Goal: Feedback & Contribution: Submit feedback/report problem

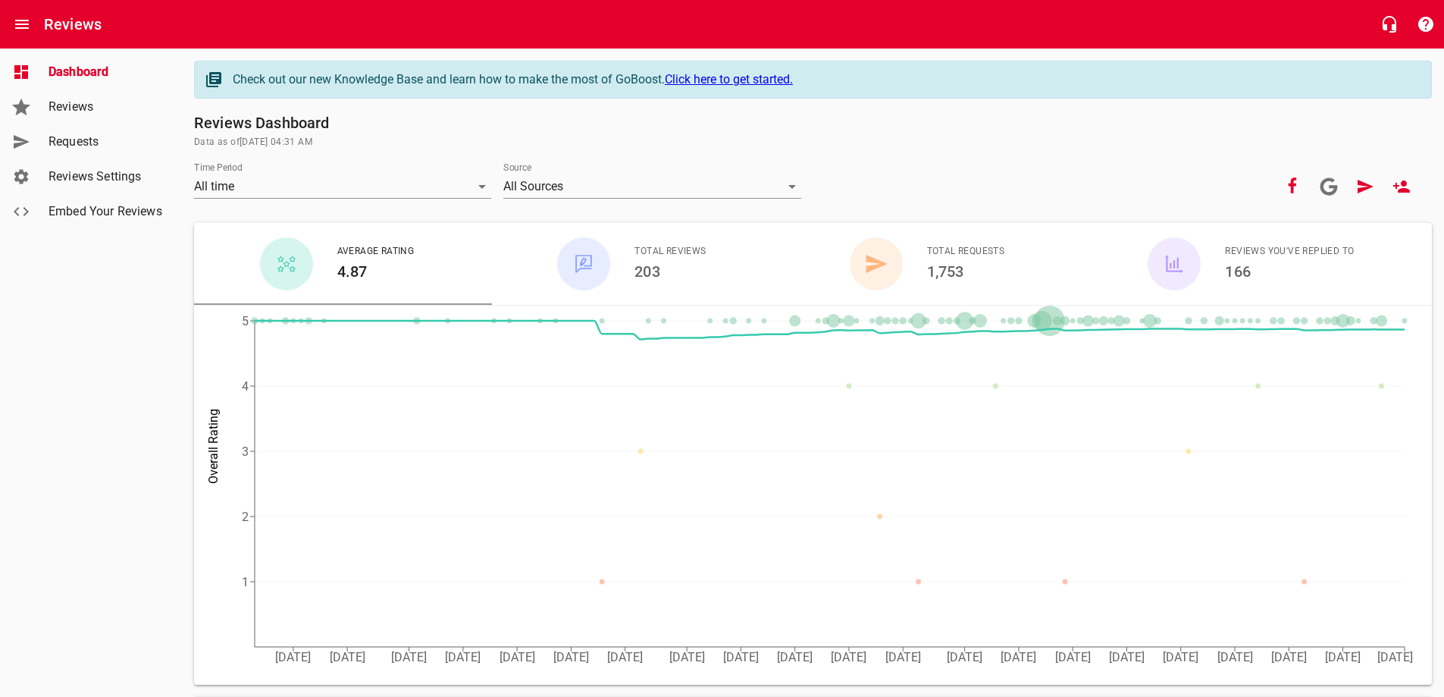
click at [88, 142] on span "Requests" at bounding box center [106, 142] width 115 height 18
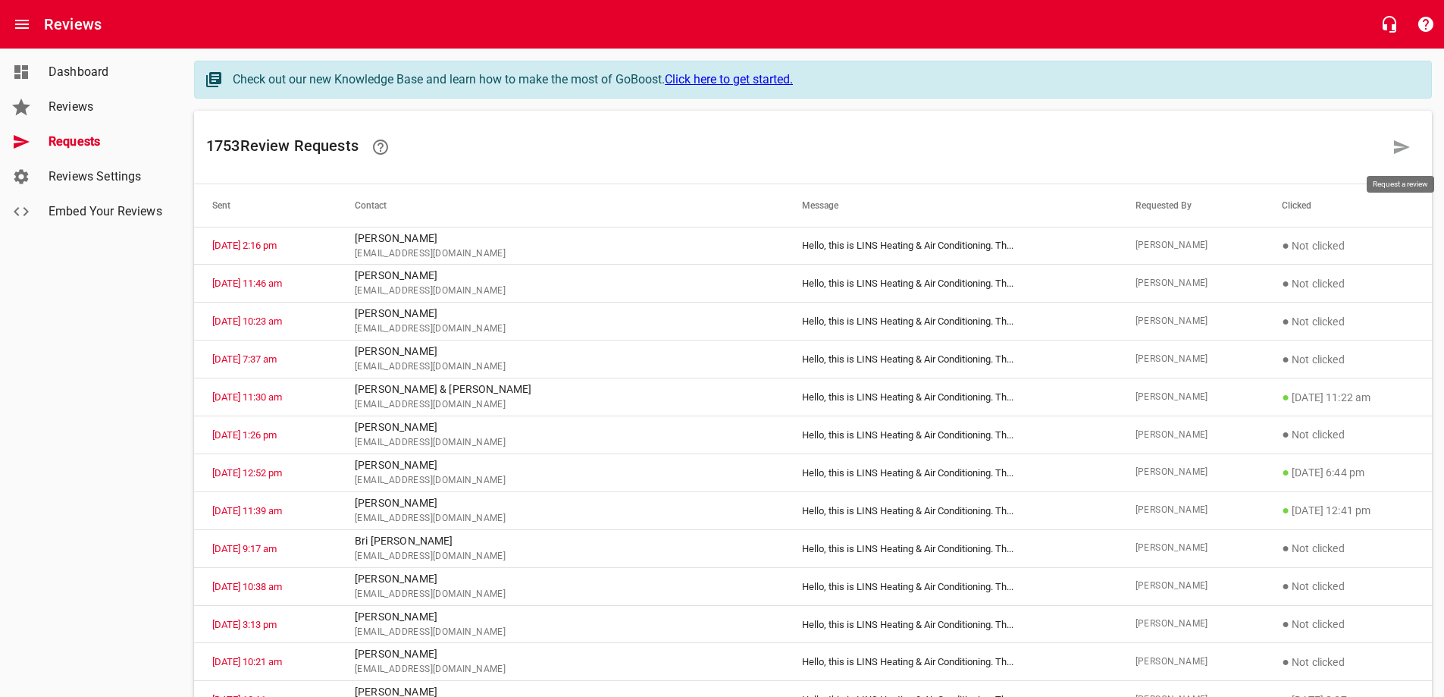
click at [1402, 143] on icon at bounding box center [1402, 147] width 18 height 18
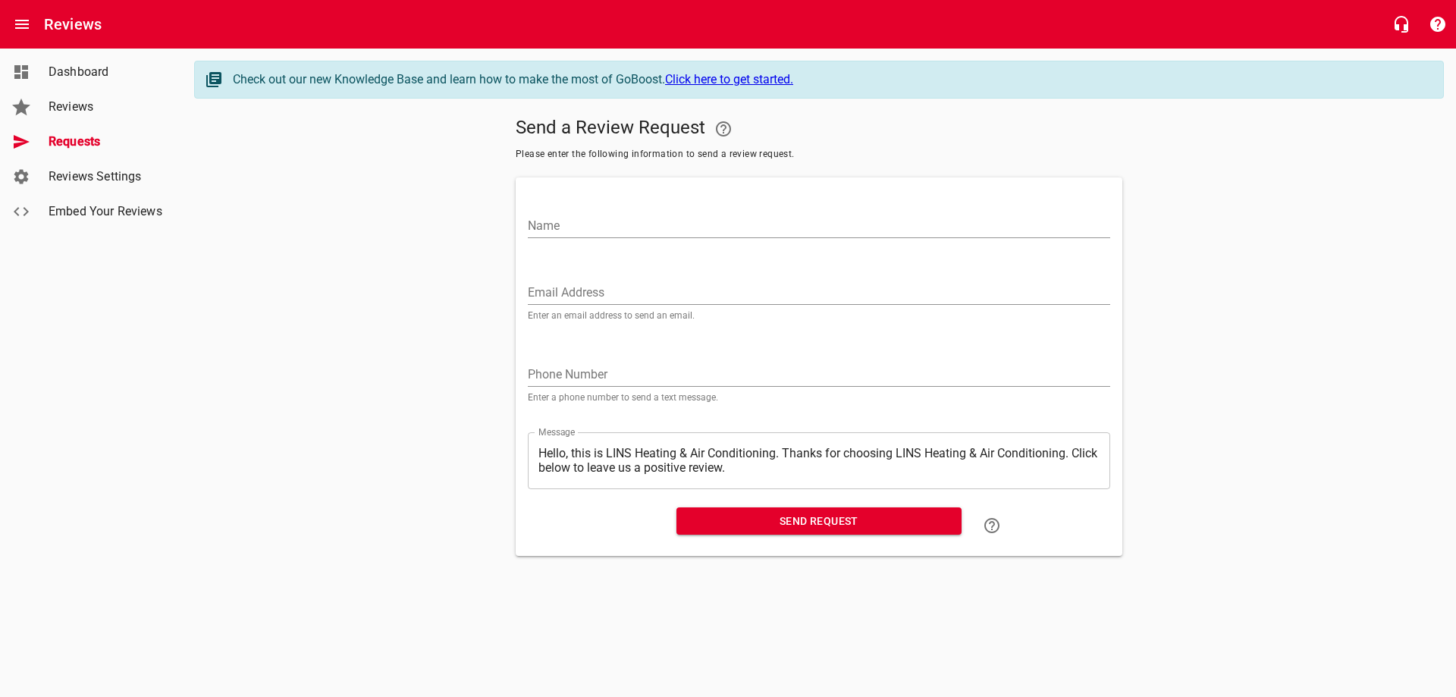
click at [571, 290] on input "Email Address" at bounding box center [819, 293] width 582 height 24
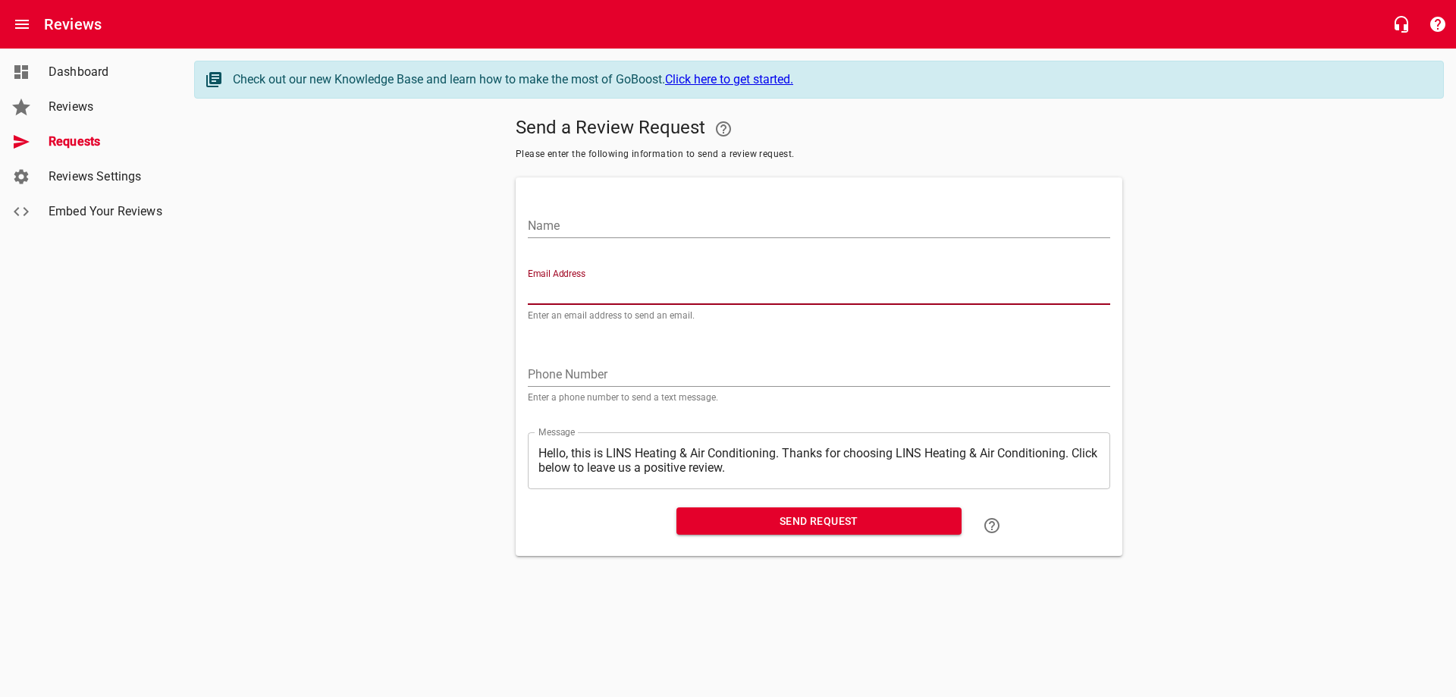
paste input "[EMAIL_ADDRESS][DOMAIN_NAME]"
type input "[EMAIL_ADDRESS][DOMAIN_NAME]"
click at [619, 221] on input "Name" at bounding box center [819, 226] width 582 height 24
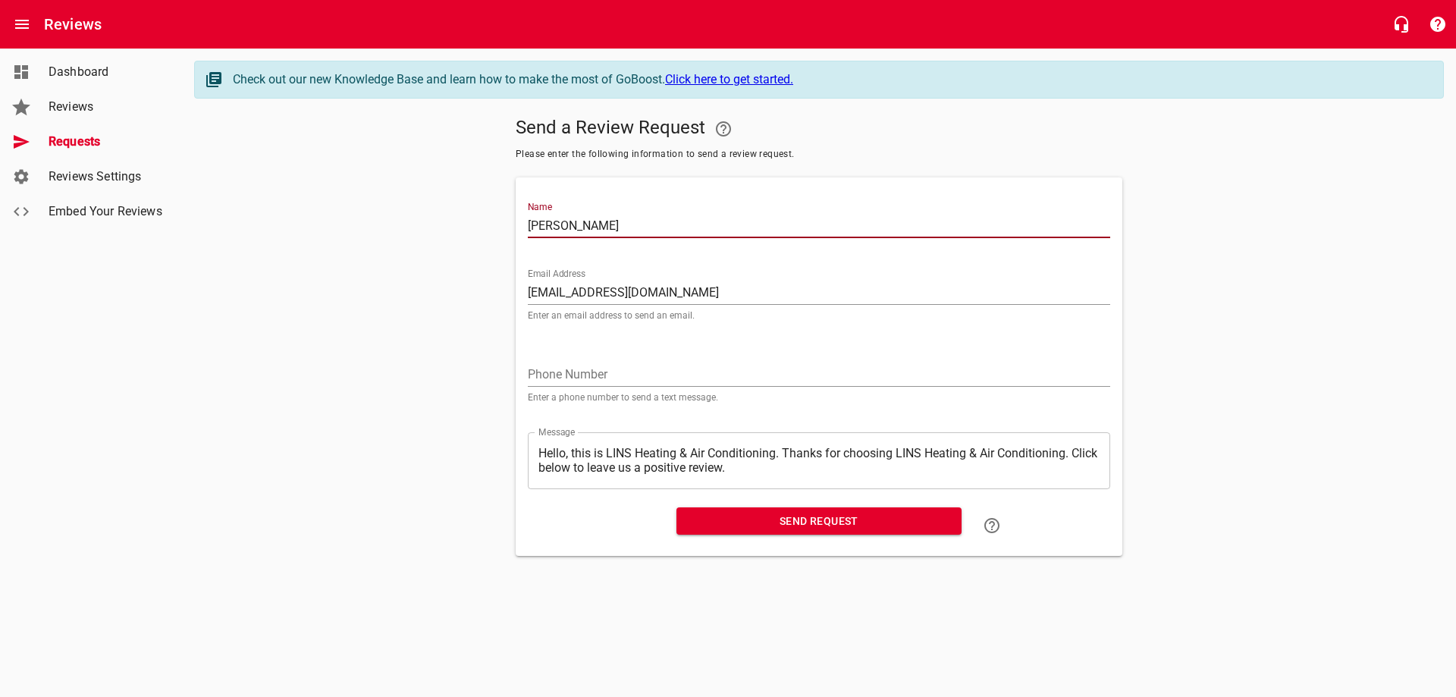
click at [580, 227] on input "[PERSON_NAME]" at bounding box center [819, 226] width 582 height 24
type input "[PERSON_NAME] & [PERSON_NAME]"
click at [792, 513] on span "Send Request" at bounding box center [818, 521] width 261 height 19
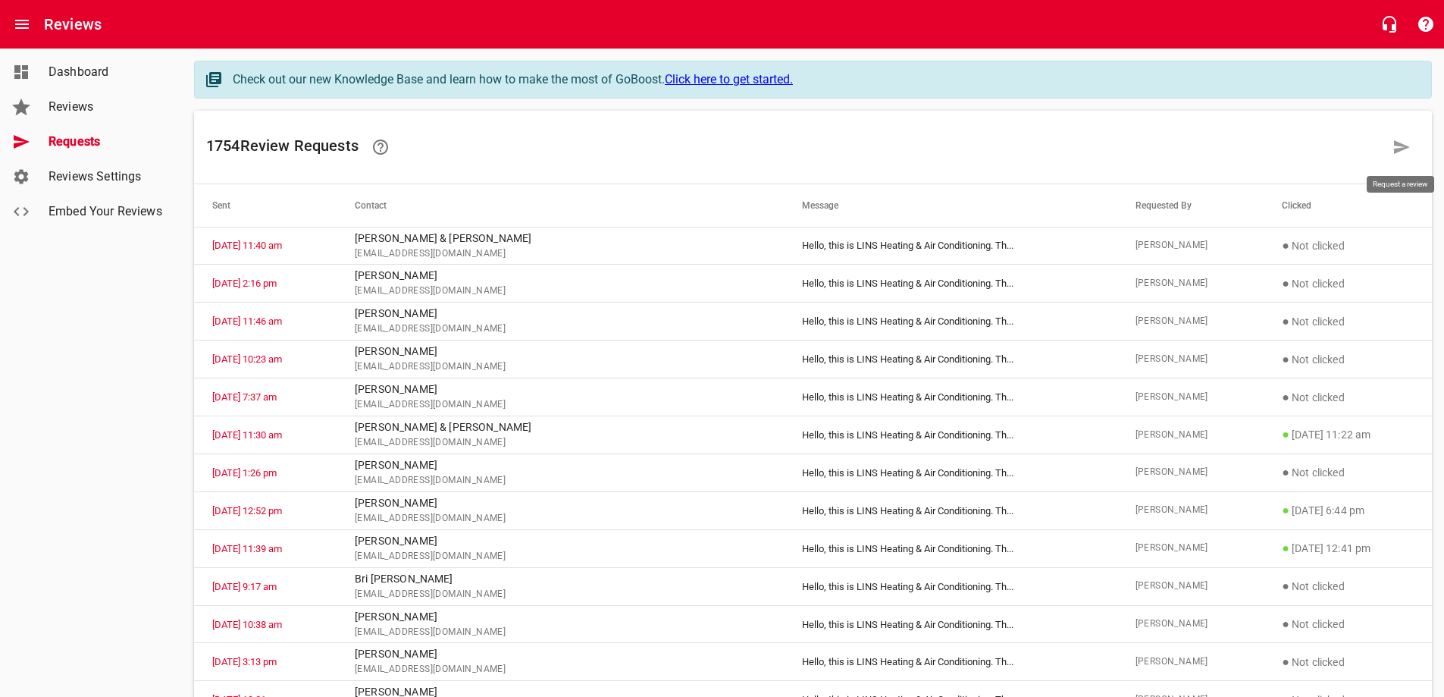
click at [1400, 149] on icon at bounding box center [1402, 147] width 16 height 14
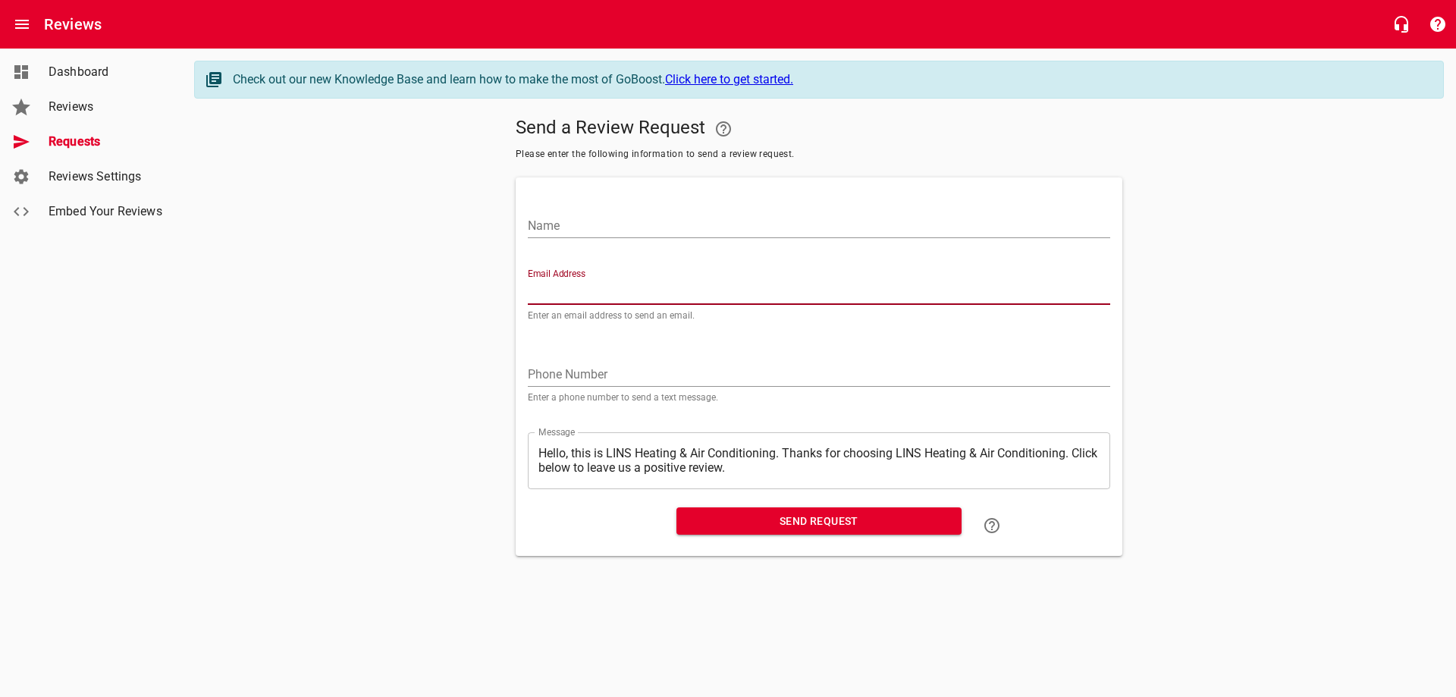
paste input "[EMAIL_ADDRESS][DOMAIN_NAME]"
type input "[EMAIL_ADDRESS][DOMAIN_NAME]"
click at [591, 207] on div "Name" at bounding box center [819, 220] width 582 height 36
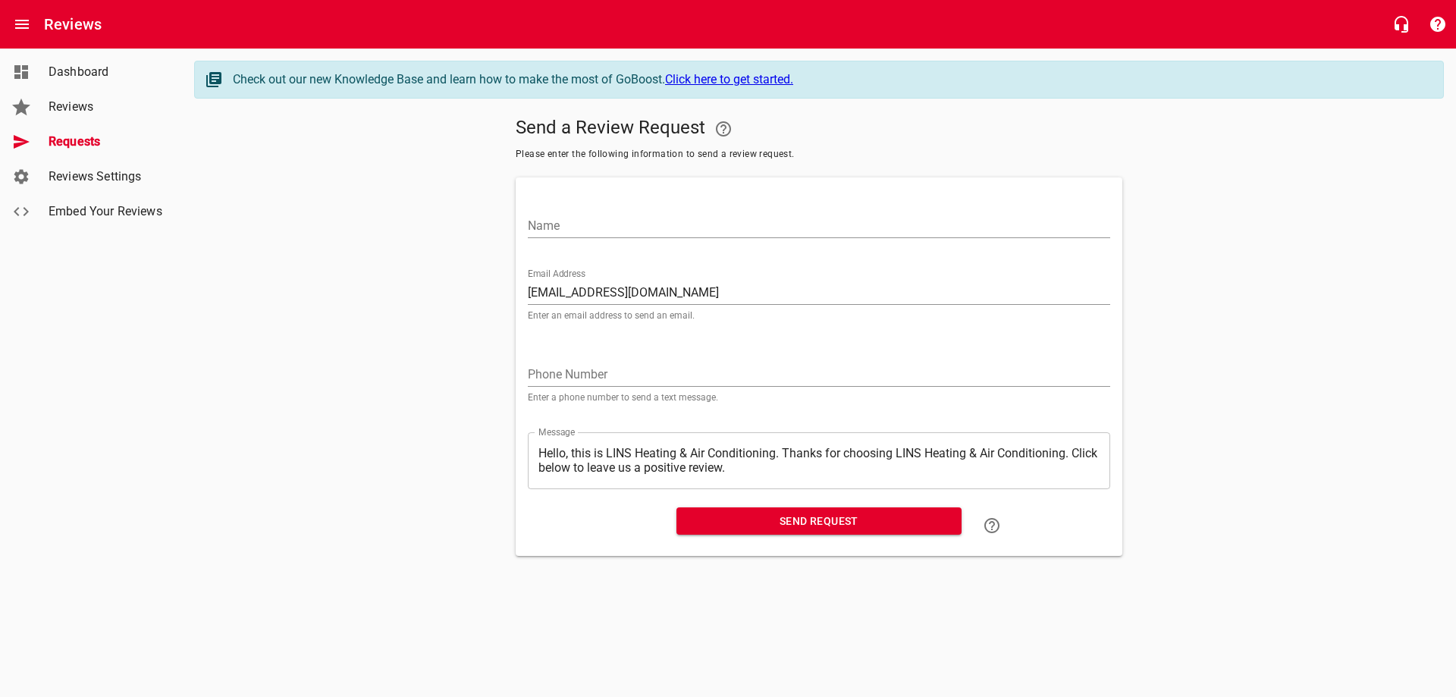
click at [594, 225] on input "Name" at bounding box center [819, 226] width 582 height 24
type input "[PERSON_NAME]"
click at [804, 525] on span "Send Request" at bounding box center [818, 521] width 261 height 19
